Goal: Transaction & Acquisition: Purchase product/service

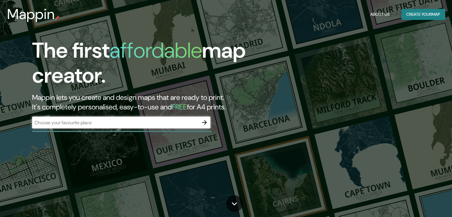
click at [133, 127] on div "​" at bounding box center [121, 122] width 178 height 12
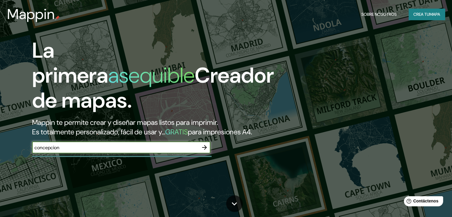
type input "concepcion"
click at [203, 151] on icon "button" at bounding box center [204, 147] width 7 height 7
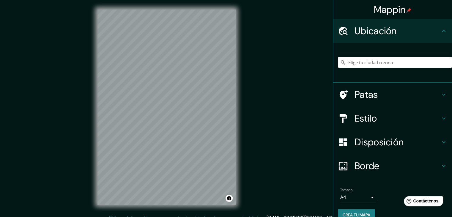
click at [397, 58] on input "Elige tu ciudad o zona" at bounding box center [395, 62] width 114 height 11
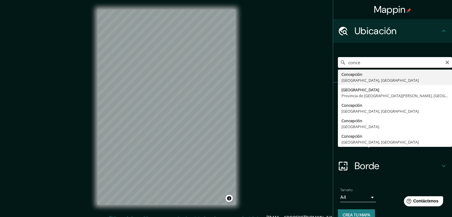
type input "[GEOGRAPHIC_DATA], [GEOGRAPHIC_DATA], [GEOGRAPHIC_DATA]"
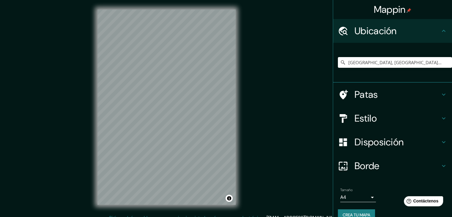
click at [279, 70] on div "Mappin Ubicación Concepción, [GEOGRAPHIC_DATA], [GEOGRAPHIC_DATA] Patas Estilo …" at bounding box center [226, 112] width 452 height 224
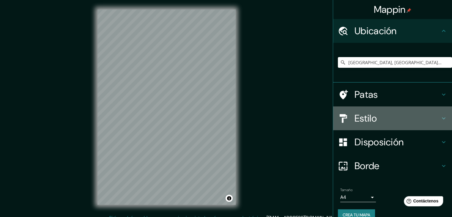
click at [393, 121] on h4 "Estilo" at bounding box center [397, 118] width 86 height 12
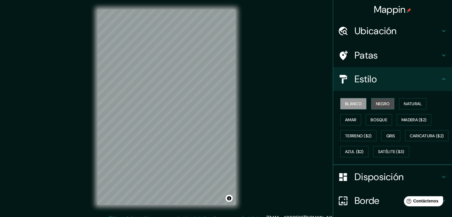
click at [382, 106] on font "Negro" at bounding box center [383, 103] width 14 height 5
click at [350, 120] on font "Amar" at bounding box center [350, 119] width 11 height 5
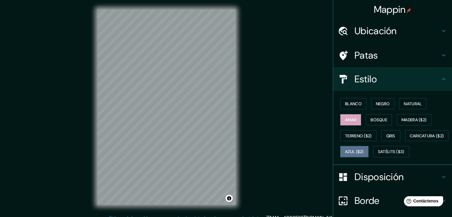
click at [363, 150] on font "Azul ($2)" at bounding box center [354, 151] width 19 height 5
